Goal: Navigation & Orientation: Find specific page/section

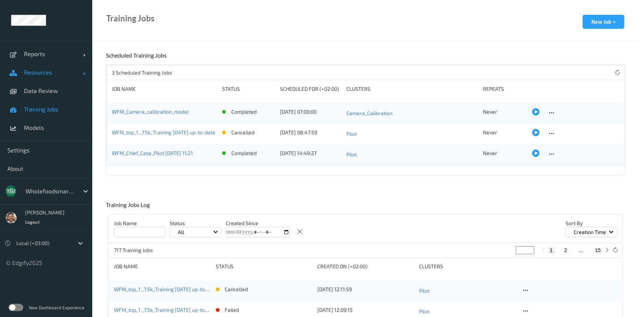
click at [36, 69] on span "Resources" at bounding box center [53, 72] width 59 height 7
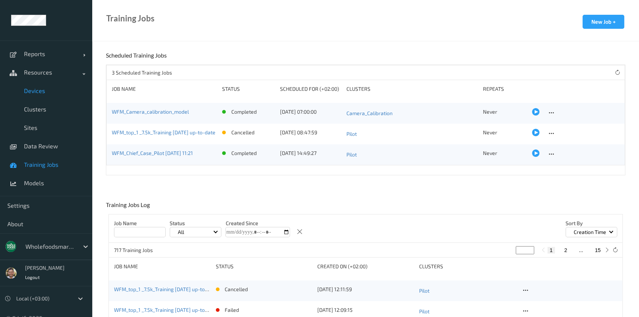
click at [41, 91] on span "Devices" at bounding box center [54, 90] width 61 height 7
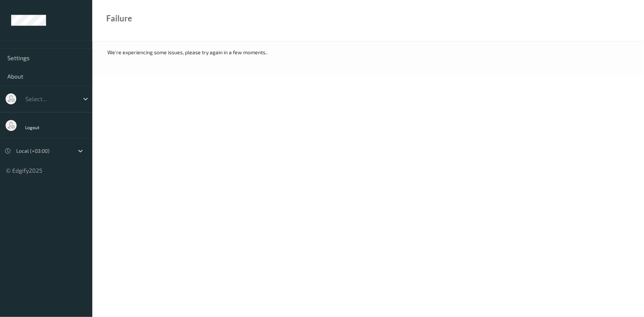
click at [18, 94] on div "Select..." at bounding box center [46, 99] width 92 height 27
click at [36, 99] on div at bounding box center [50, 99] width 50 height 9
click at [40, 103] on div at bounding box center [50, 99] width 50 height 9
click at [52, 100] on div at bounding box center [50, 99] width 50 height 9
click at [23, 58] on span "Settings" at bounding box center [46, 57] width 78 height 7
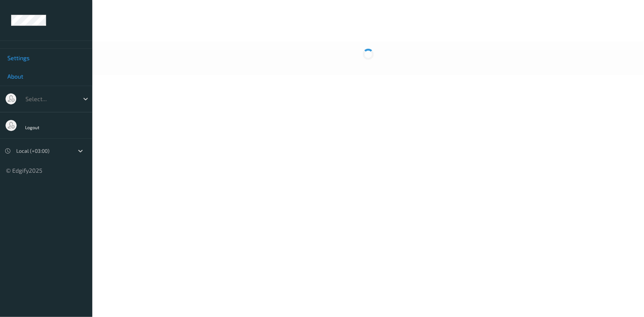
click at [18, 77] on span "About" at bounding box center [46, 76] width 78 height 7
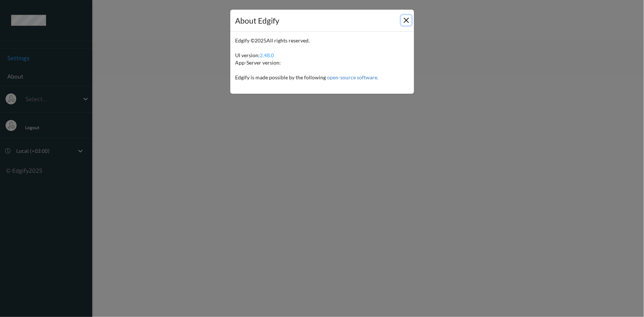
click at [403, 17] on button "Close" at bounding box center [406, 20] width 10 height 10
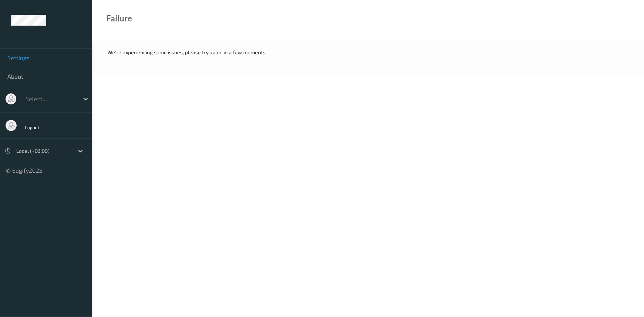
click at [32, 291] on ul "Settings About Select... Logout Local (+03:00) © Edgify 2025 New Dashboard Expe…" at bounding box center [46, 158] width 92 height 317
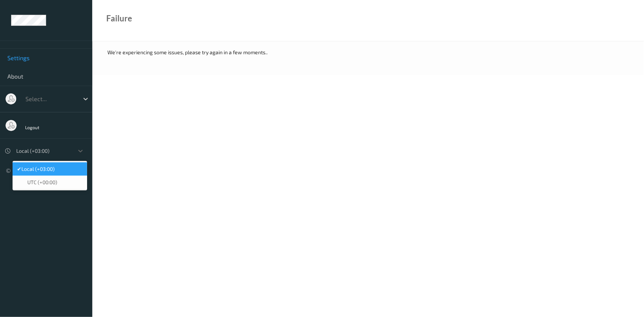
click at [43, 146] on div "Local (+03:00)" at bounding box center [43, 151] width 61 height 12
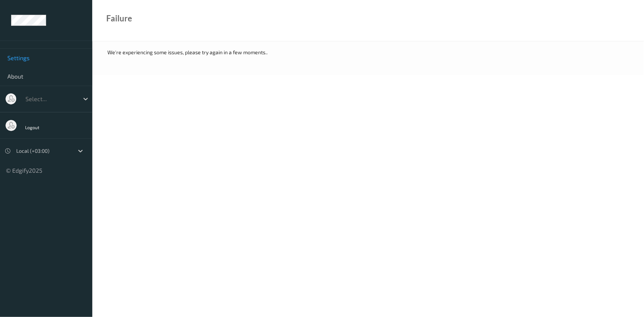
click at [49, 126] on div "Logout" at bounding box center [46, 125] width 92 height 27
click at [39, 127] on div "Logout" at bounding box center [34, 126] width 18 height 7
click at [52, 96] on div at bounding box center [50, 99] width 50 height 9
click at [53, 96] on div at bounding box center [50, 99] width 50 height 9
click at [55, 97] on div at bounding box center [50, 99] width 50 height 9
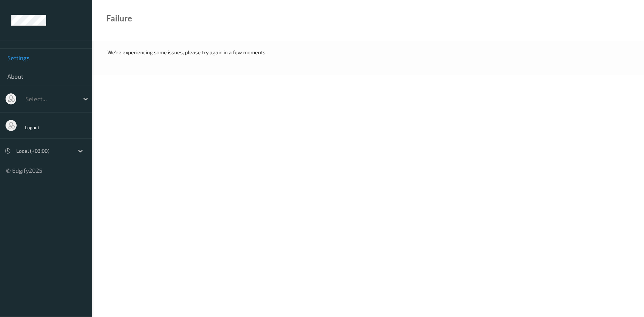
click at [123, 114] on body "Settings About Select... Logout Local (+03:00) © Edgify 2025 New Dashboard Expe…" at bounding box center [322, 158] width 644 height 317
click at [36, 76] on span "About" at bounding box center [46, 76] width 78 height 7
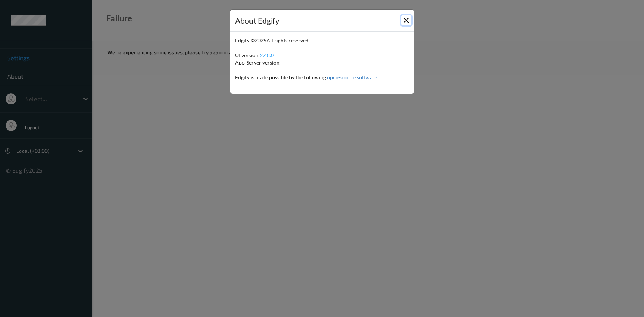
click at [406, 17] on button "Close" at bounding box center [406, 20] width 10 height 10
